Goal: Task Accomplishment & Management: Complete application form

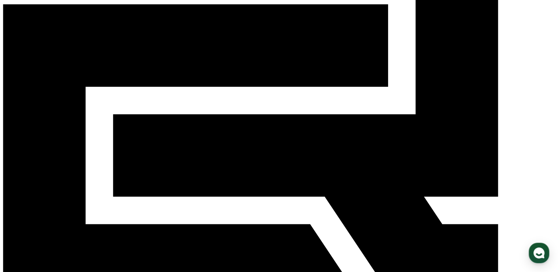
scroll to position [110, 0]
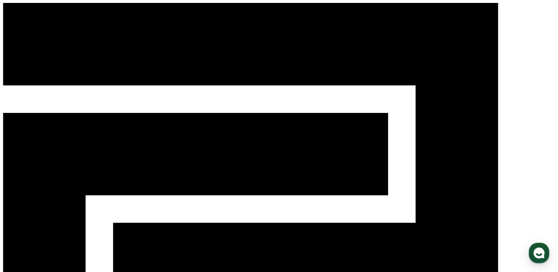
scroll to position [231, 0]
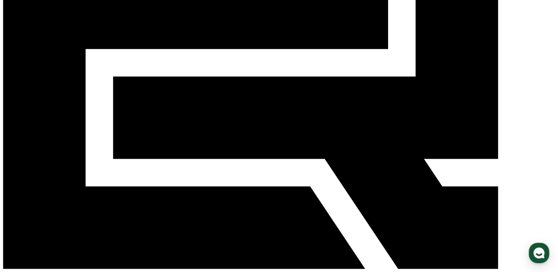
scroll to position [147, 0]
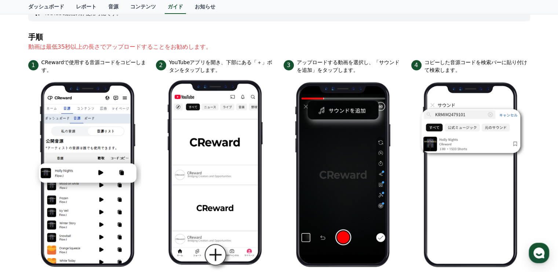
scroll to position [73, 0]
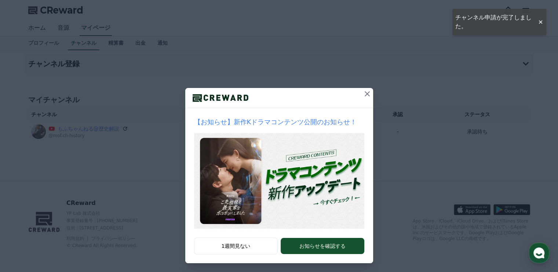
click at [364, 92] on icon at bounding box center [367, 94] width 9 height 9
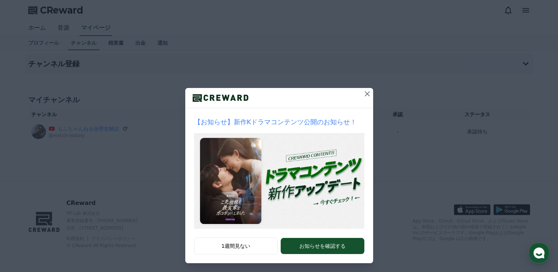
click at [363, 92] on icon at bounding box center [367, 94] width 9 height 9
